Goal: Information Seeking & Learning: Learn about a topic

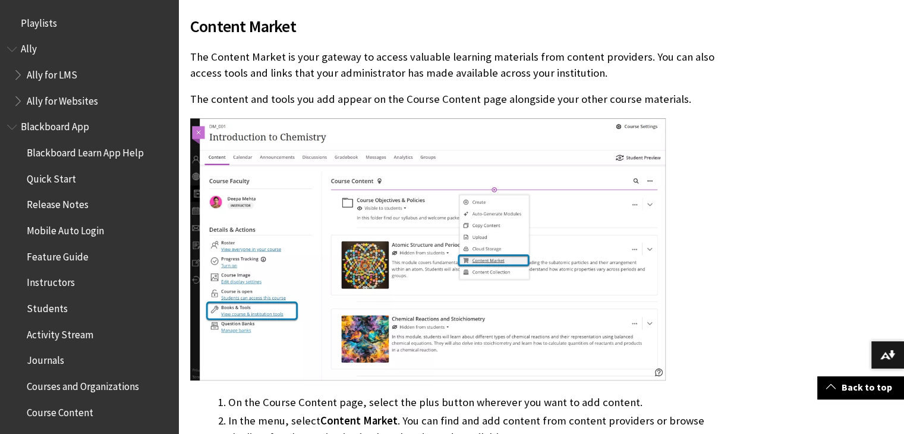
scroll to position [1835, 0]
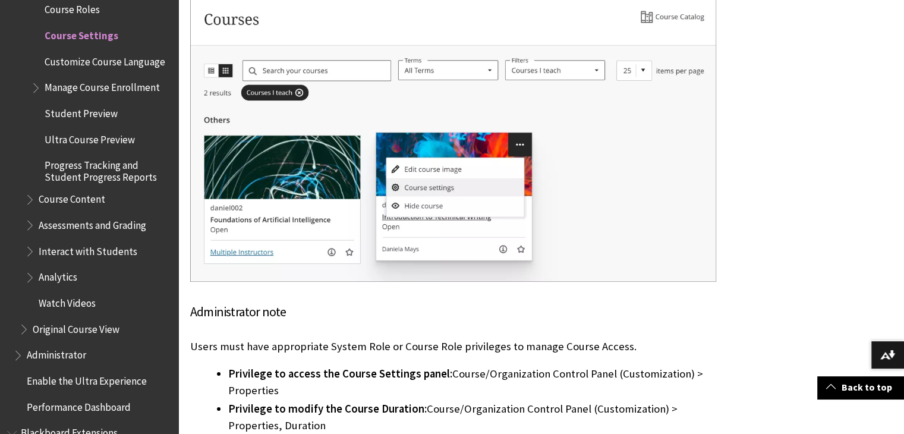
scroll to position [1692, 0]
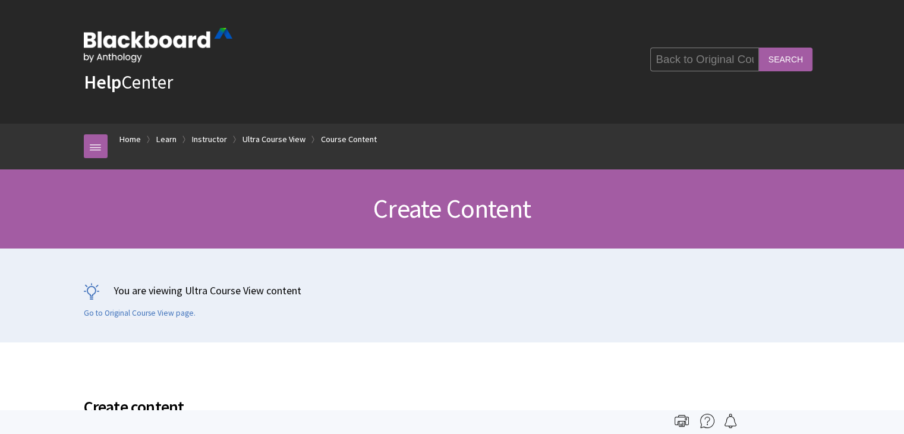
scroll to position [0, 8]
click at [794, 58] on input "Search" at bounding box center [785, 59] width 53 height 23
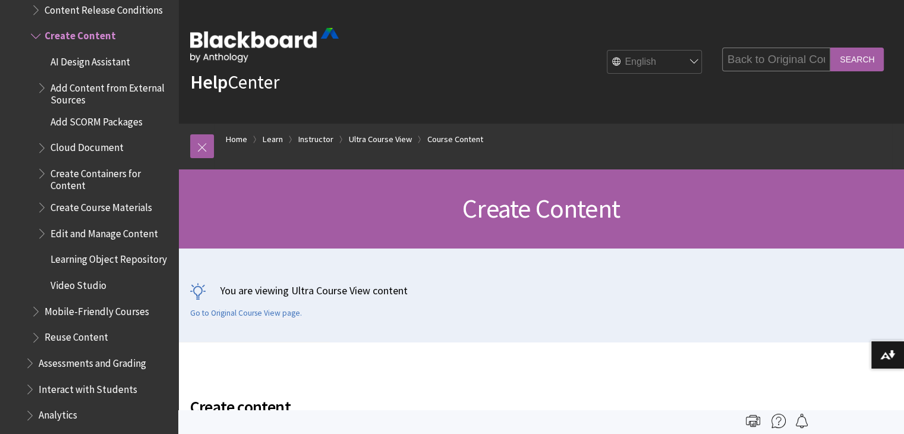
scroll to position [379, 0]
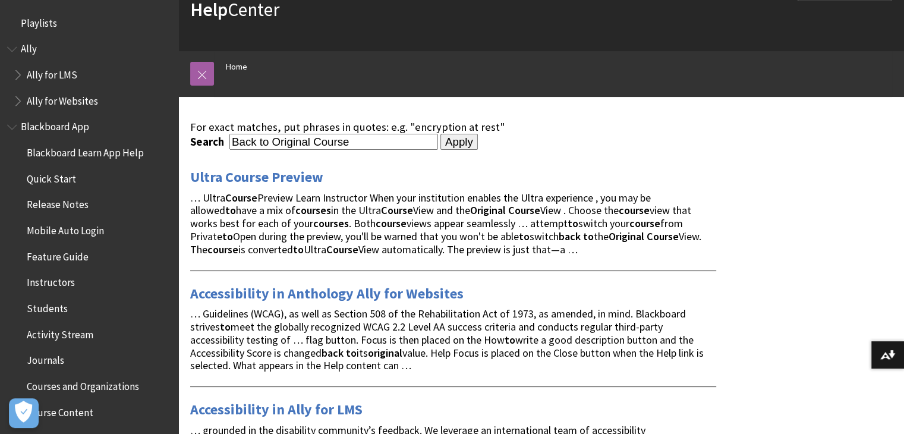
scroll to position [128, 0]
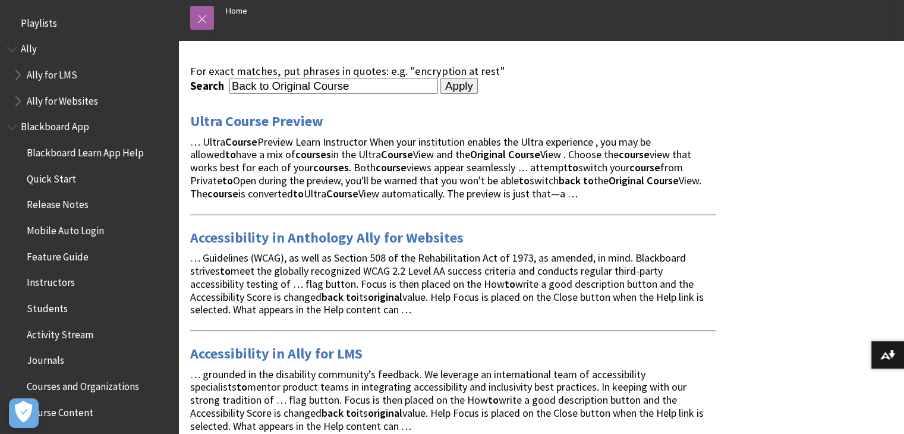
click at [447, 80] on input "Apply" at bounding box center [458, 86] width 37 height 17
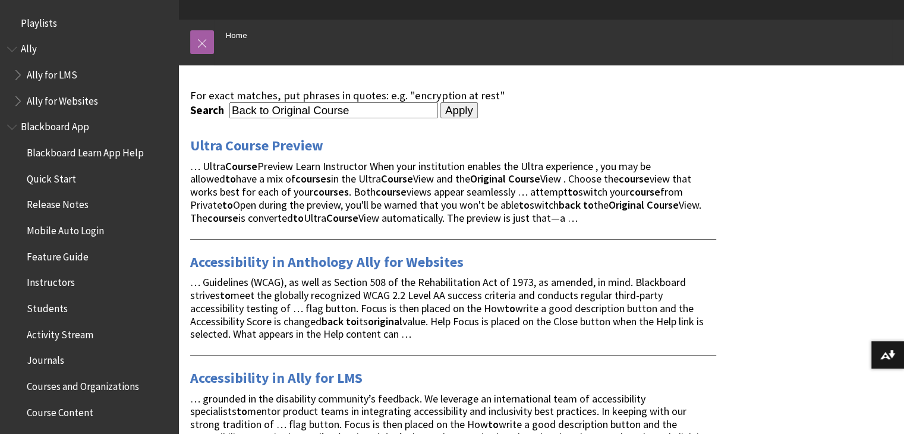
scroll to position [149, 0]
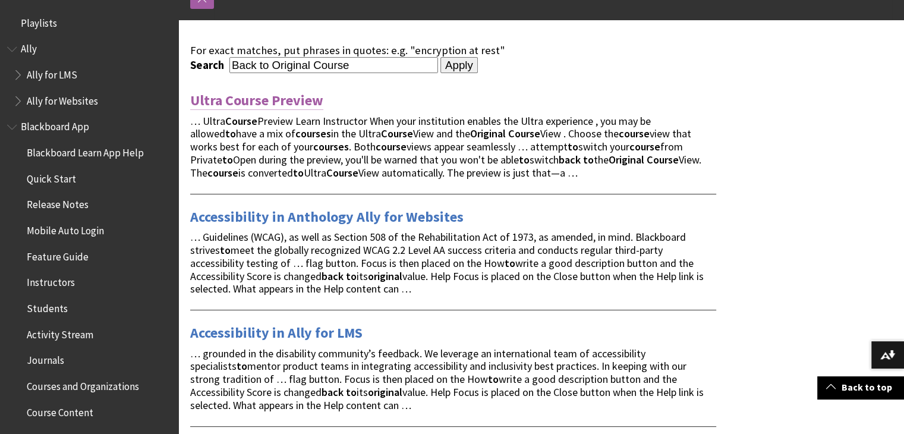
click at [228, 98] on link "Ultra Course Preview" at bounding box center [256, 100] width 133 height 19
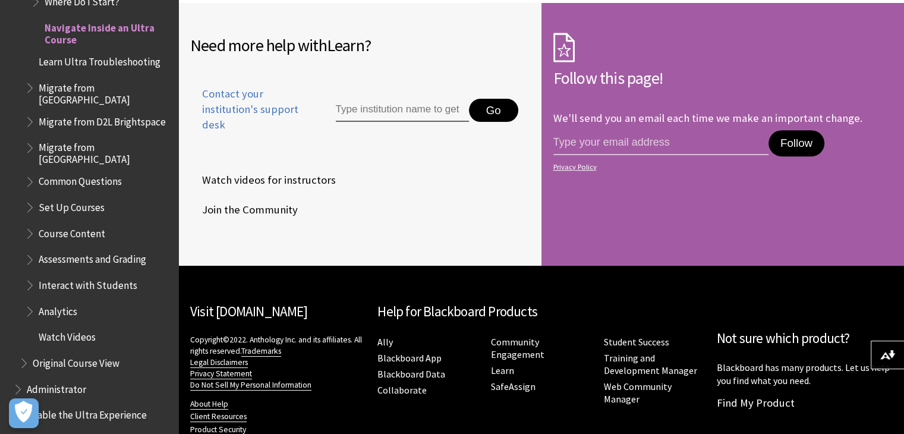
scroll to position [4960, 0]
